Goal: Find specific page/section: Find specific page/section

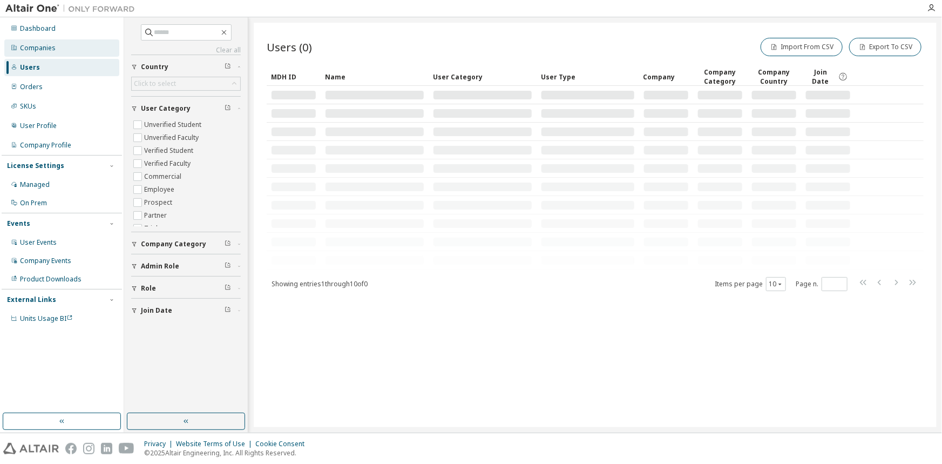
click at [33, 48] on div "Companies" at bounding box center [38, 48] width 36 height 9
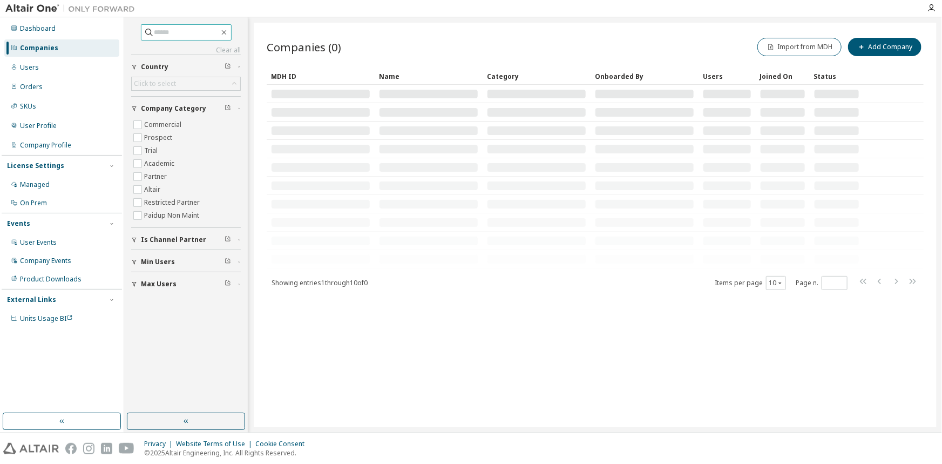
click at [181, 33] on input "text" at bounding box center [186, 32] width 65 height 11
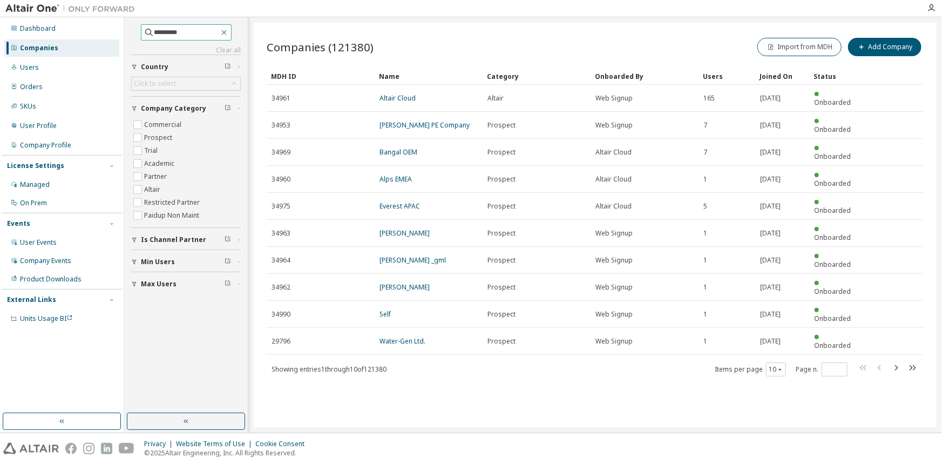
type input "*********"
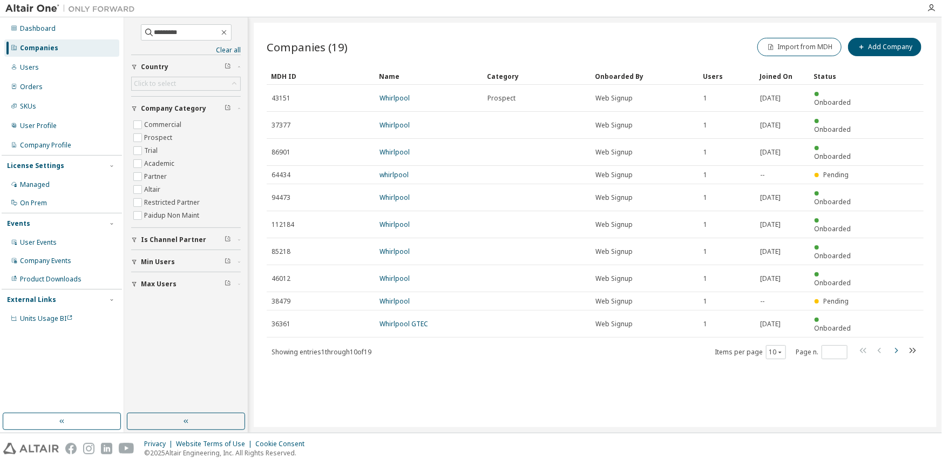
click at [901, 344] on icon "button" at bounding box center [896, 350] width 13 height 13
type input "*"
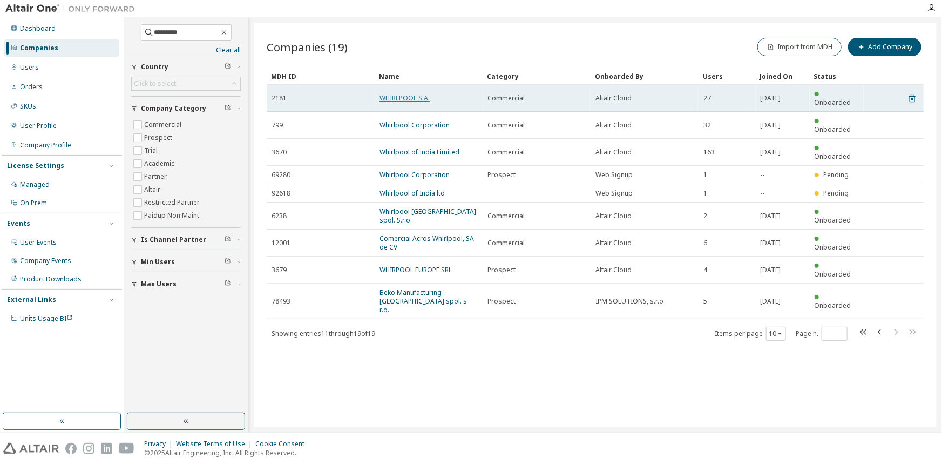
click at [407, 93] on link "WHIRLPOOL S.A." at bounding box center [405, 97] width 50 height 9
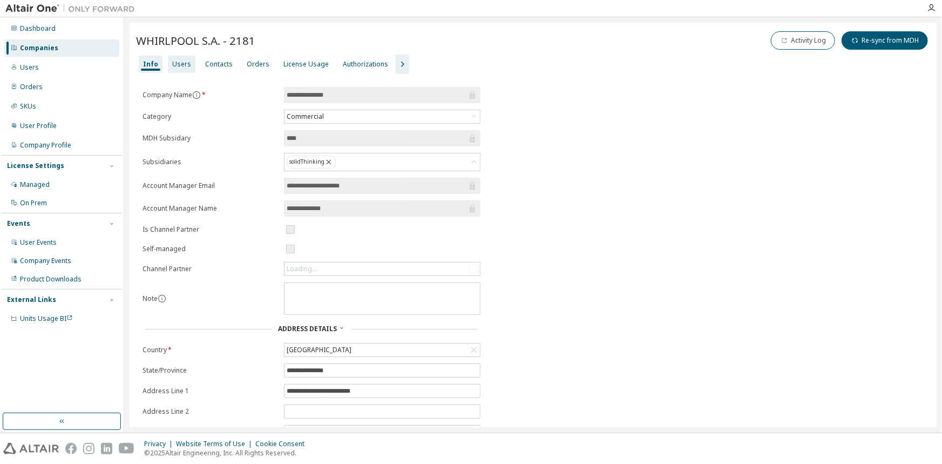
click at [184, 63] on div "Users" at bounding box center [181, 64] width 19 height 9
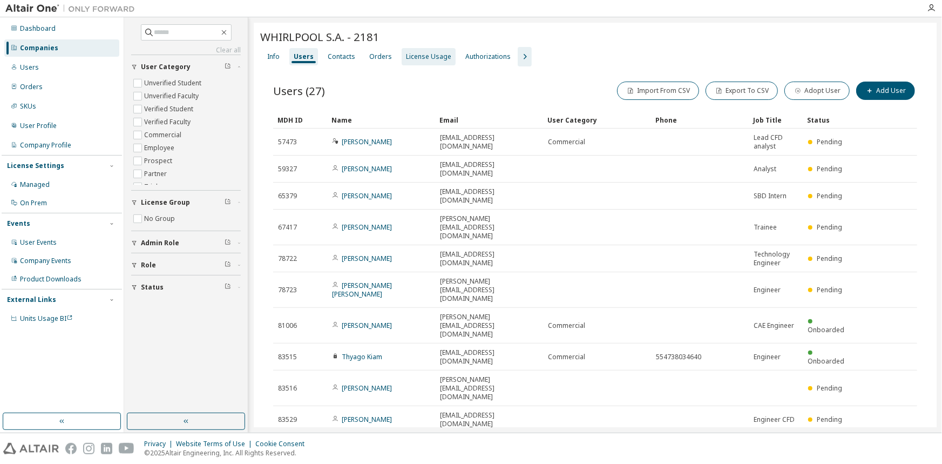
click at [418, 59] on div "License Usage" at bounding box center [428, 56] width 45 height 9
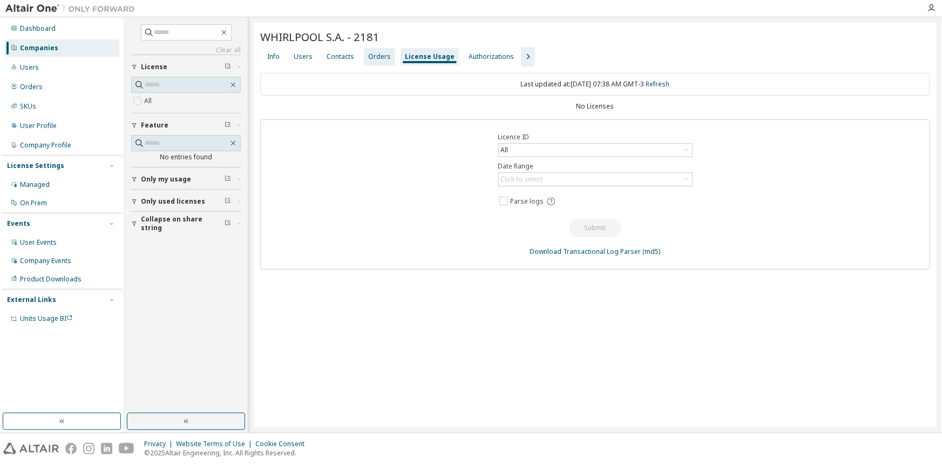
click at [373, 57] on div "Orders" at bounding box center [379, 56] width 23 height 9
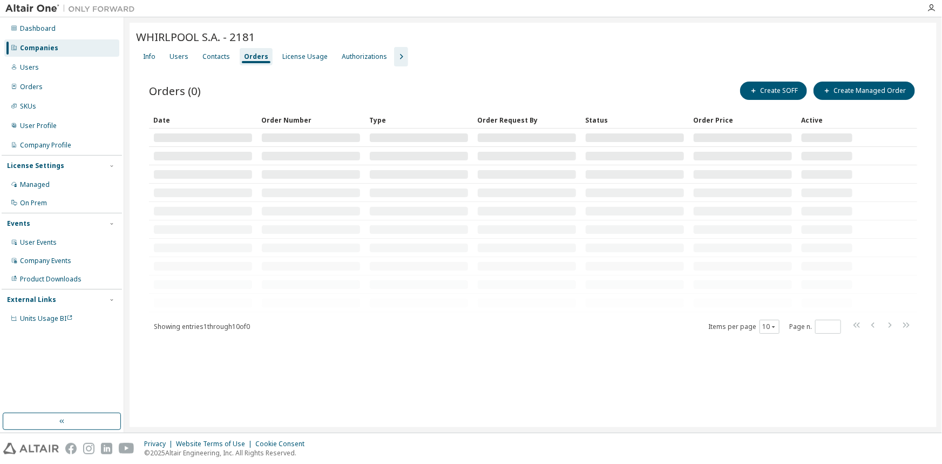
click at [395, 54] on icon "button" at bounding box center [401, 56] width 13 height 13
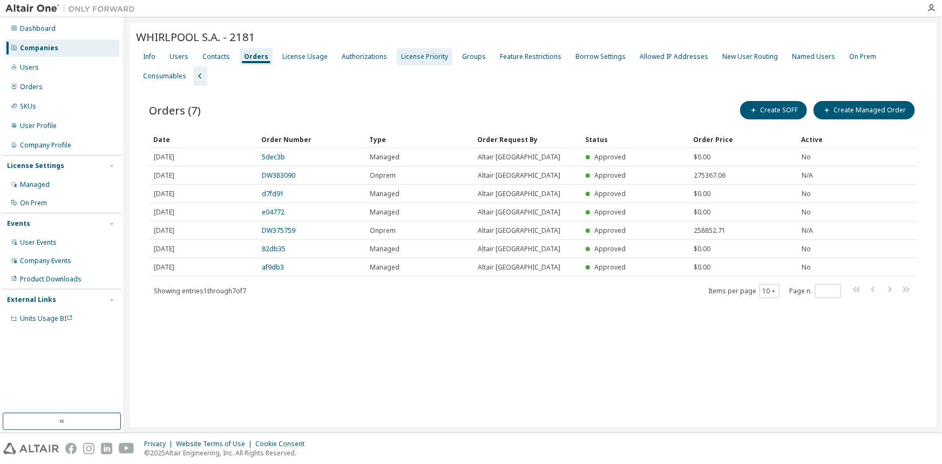
click at [435, 52] on div "License Priority" at bounding box center [424, 56] width 47 height 9
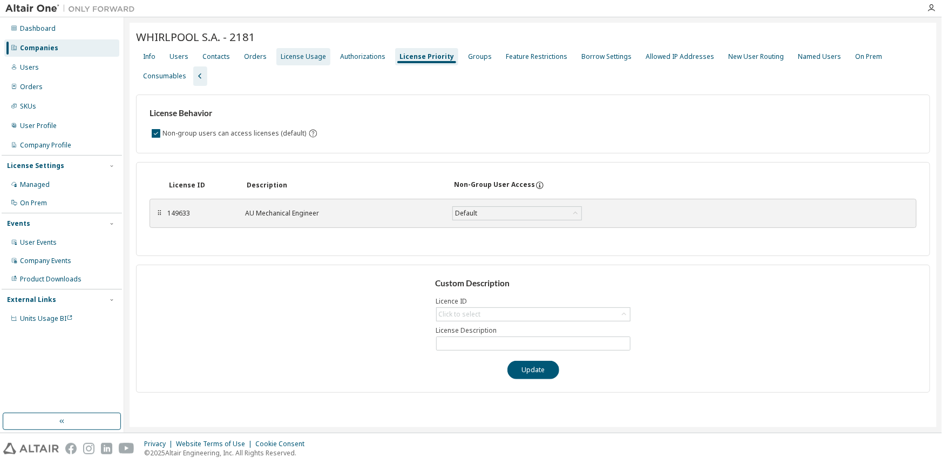
click at [308, 53] on div "License Usage" at bounding box center [303, 56] width 45 height 9
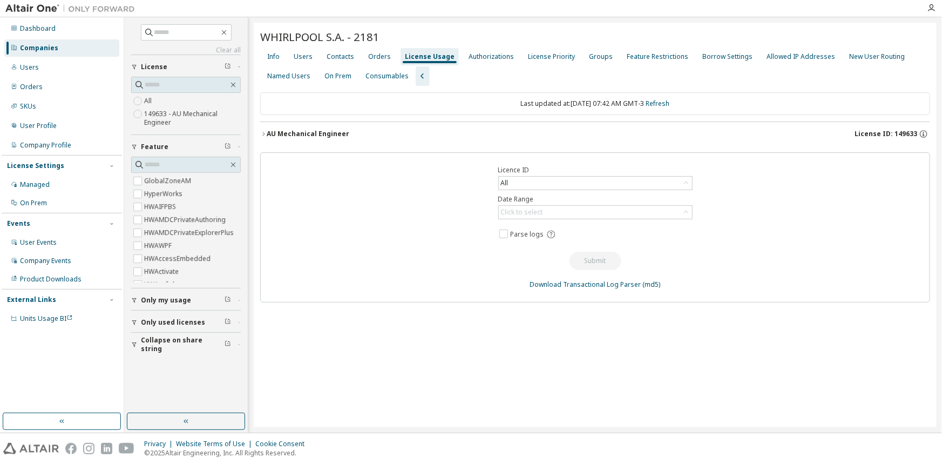
click at [304, 134] on div "AU Mechanical Engineer" at bounding box center [308, 134] width 83 height 9
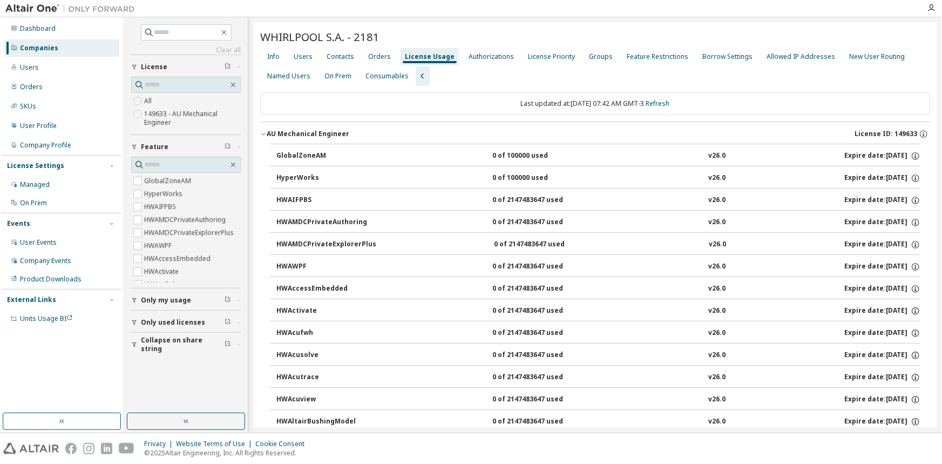
click at [302, 134] on div "AU Mechanical Engineer" at bounding box center [308, 134] width 83 height 9
